Goal: Task Accomplishment & Management: Manage account settings

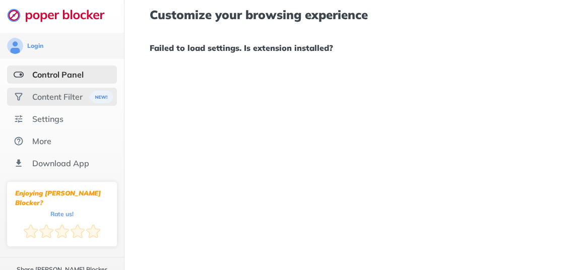
click at [46, 92] on div "Content Filter" at bounding box center [57, 97] width 50 height 10
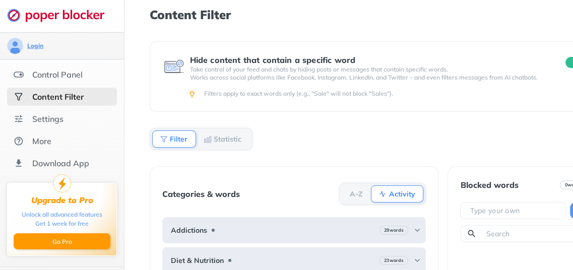
click at [38, 44] on div "Login" at bounding box center [35, 46] width 16 height 8
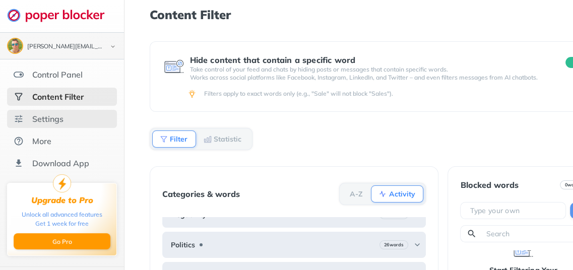
click at [50, 123] on div "Settings" at bounding box center [47, 119] width 31 height 10
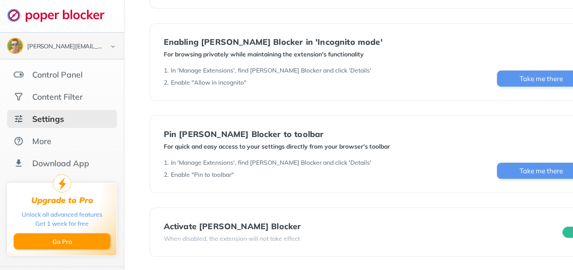
scroll to position [165, 51]
